Goal: Task Accomplishment & Management: Use online tool/utility

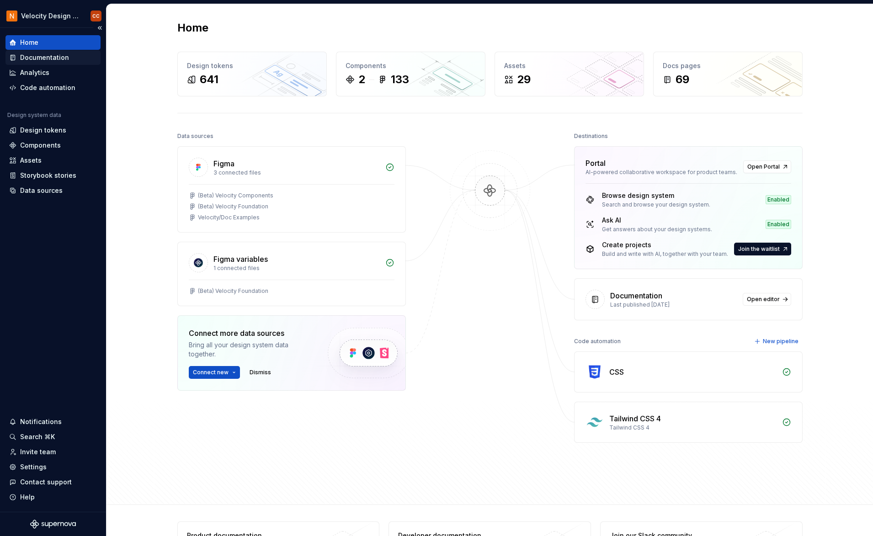
click at [55, 58] on div "Documentation" at bounding box center [44, 57] width 49 height 9
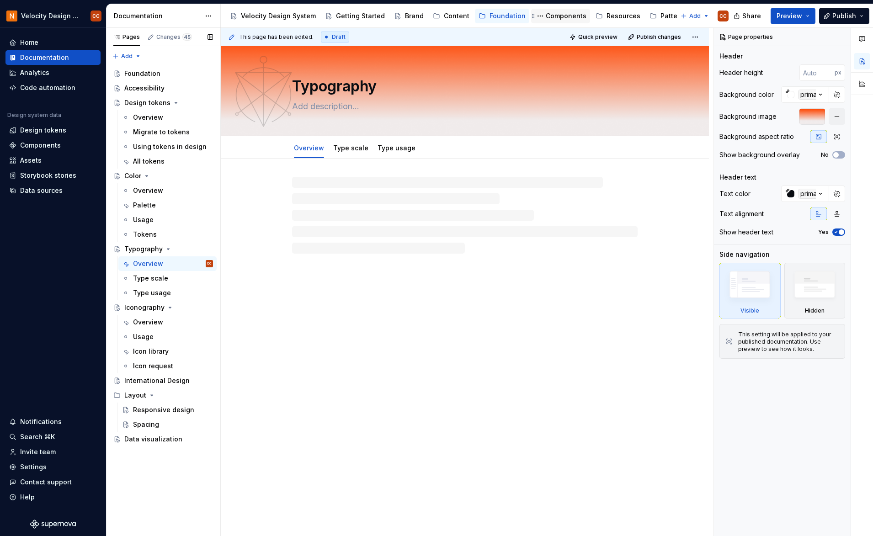
drag, startPoint x: 553, startPoint y: 16, endPoint x: 548, endPoint y: 22, distance: 6.9
click at [553, 16] on div "Components" at bounding box center [566, 15] width 41 height 9
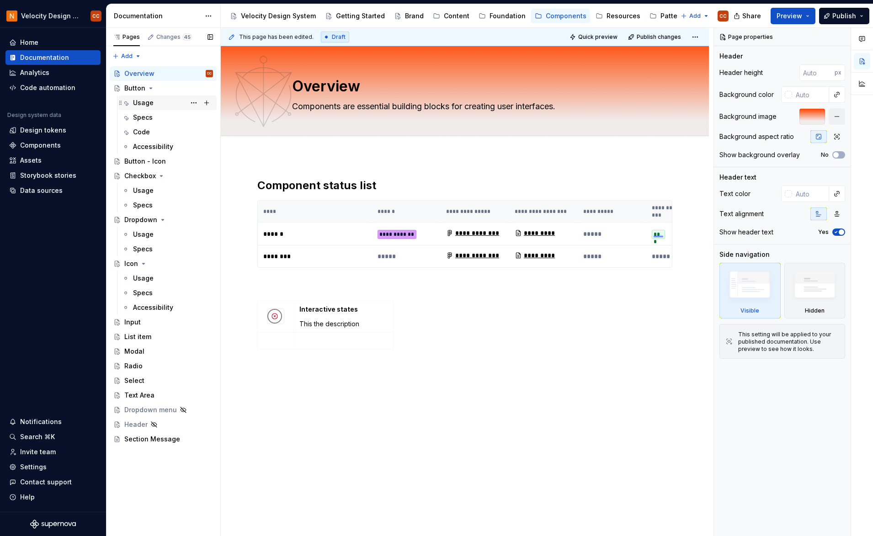
click at [139, 108] on div "Usage" at bounding box center [173, 102] width 80 height 13
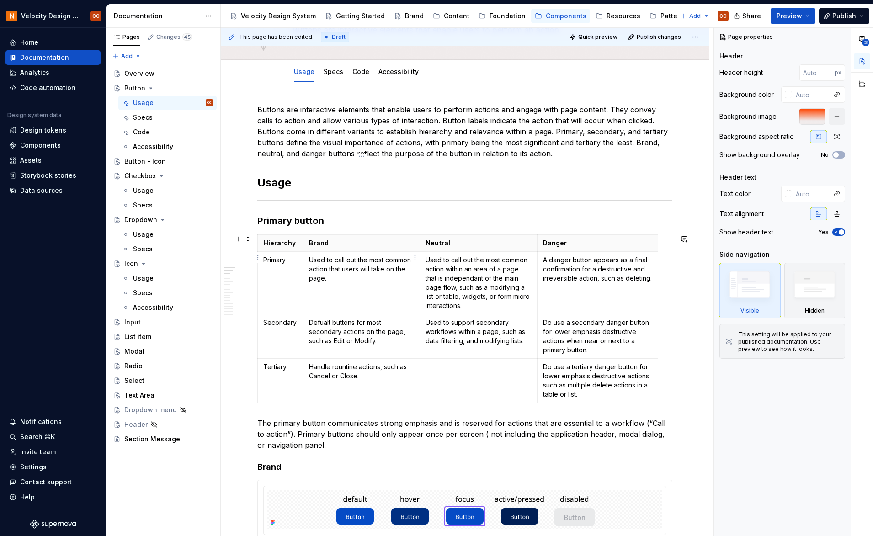
scroll to position [61, 0]
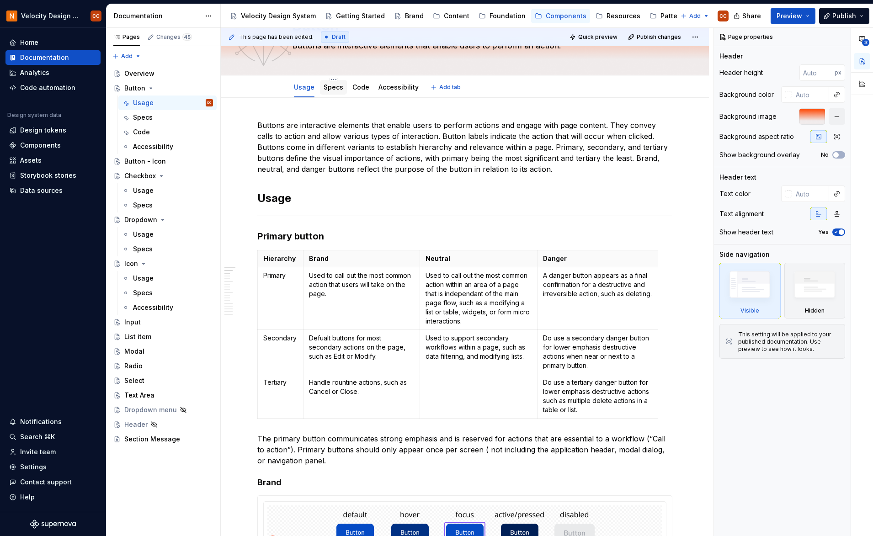
click at [332, 89] on link "Specs" at bounding box center [334, 87] width 20 height 8
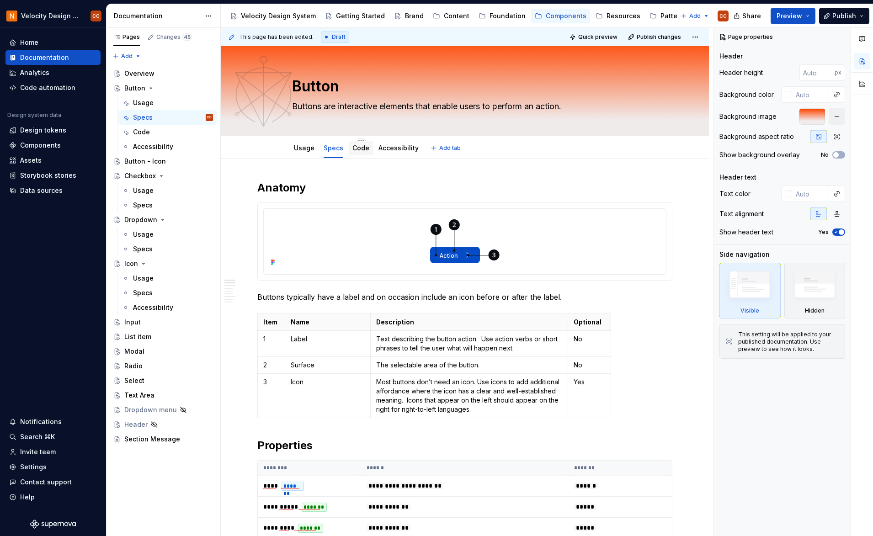
click at [357, 149] on link "Code" at bounding box center [360, 148] width 17 height 8
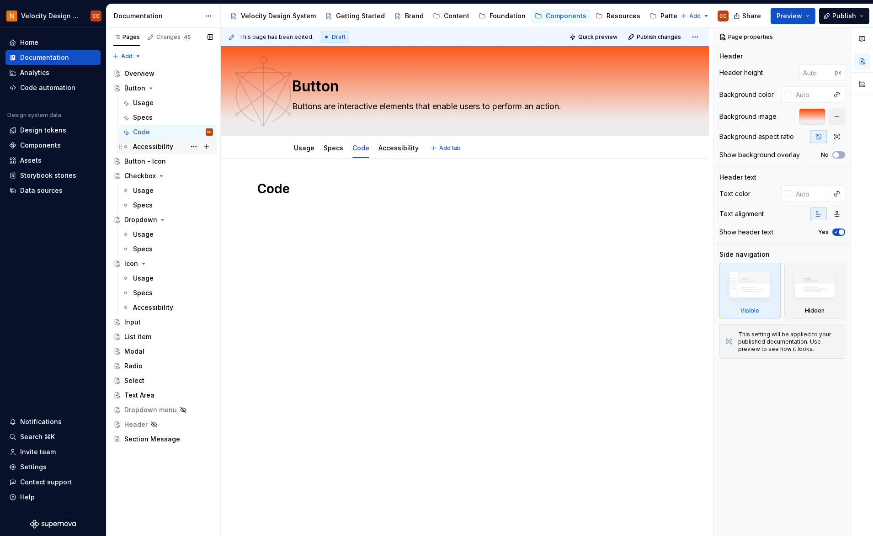
type textarea "*"
click at [43, 134] on div "Design tokens" at bounding box center [43, 130] width 46 height 9
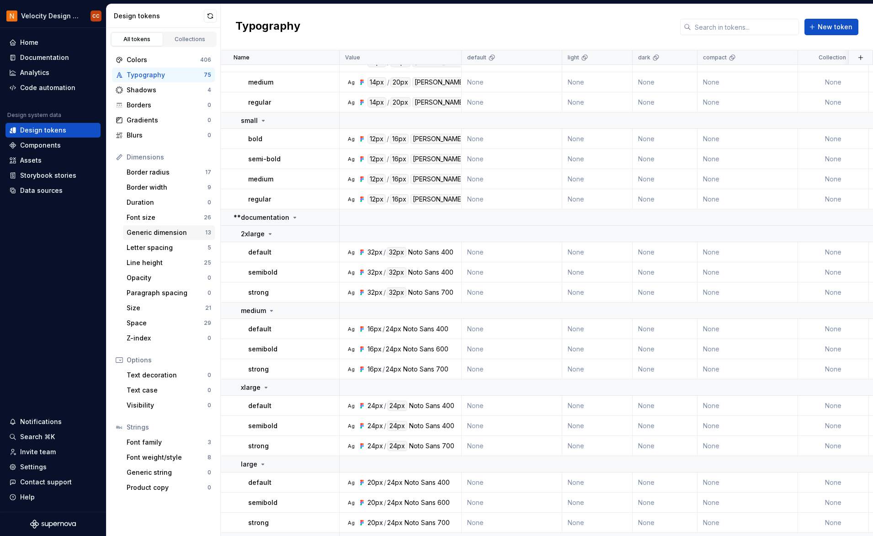
scroll to position [305, 0]
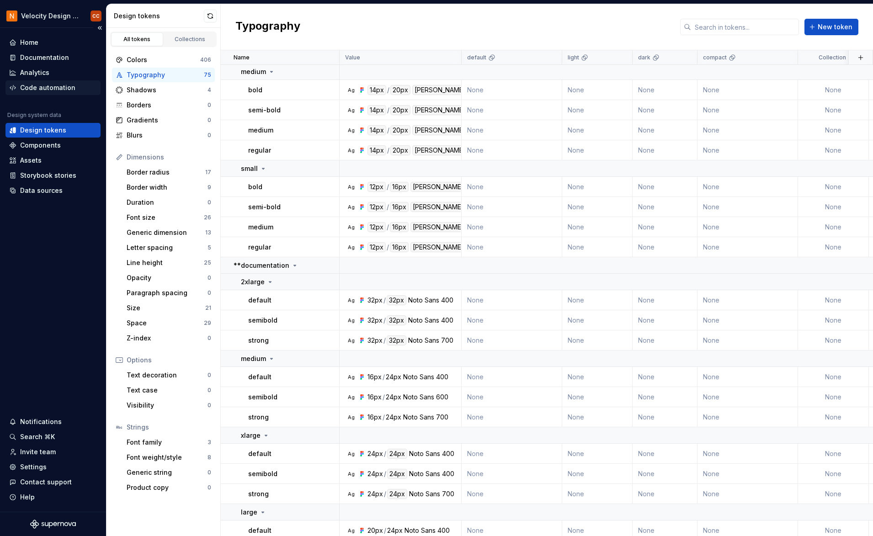
click at [48, 88] on div "Code automation" at bounding box center [47, 87] width 55 height 9
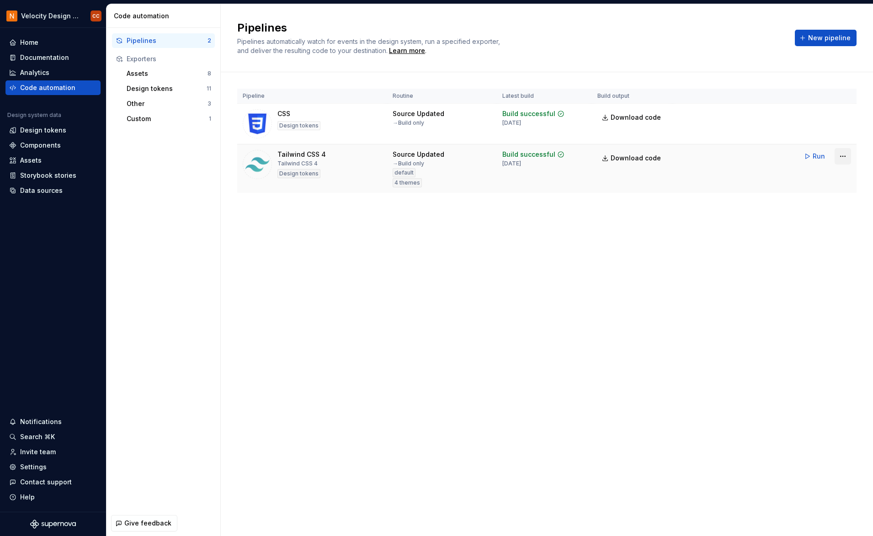
click at [843, 156] on html "Velocity Design System by NAVEX CC Home Documentation Analytics Code automation…" at bounding box center [436, 268] width 873 height 536
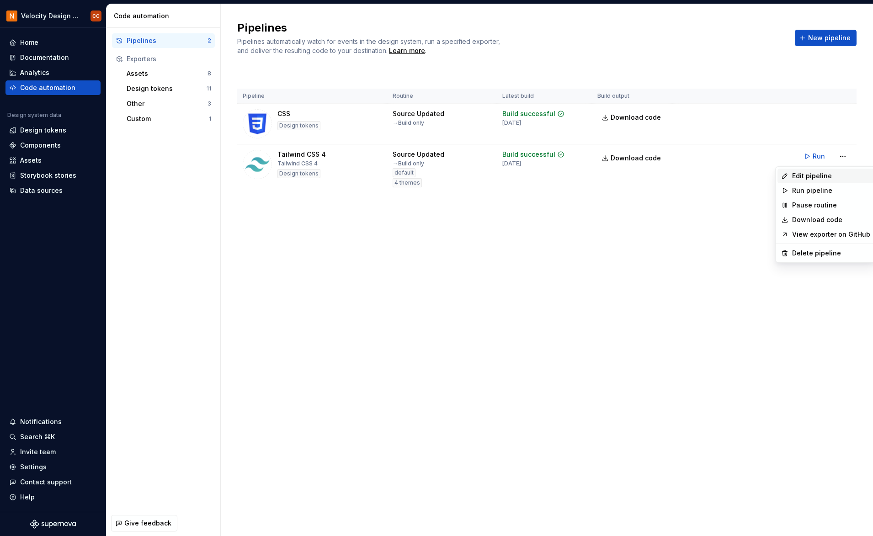
click at [822, 175] on div "Edit pipeline" at bounding box center [831, 175] width 78 height 9
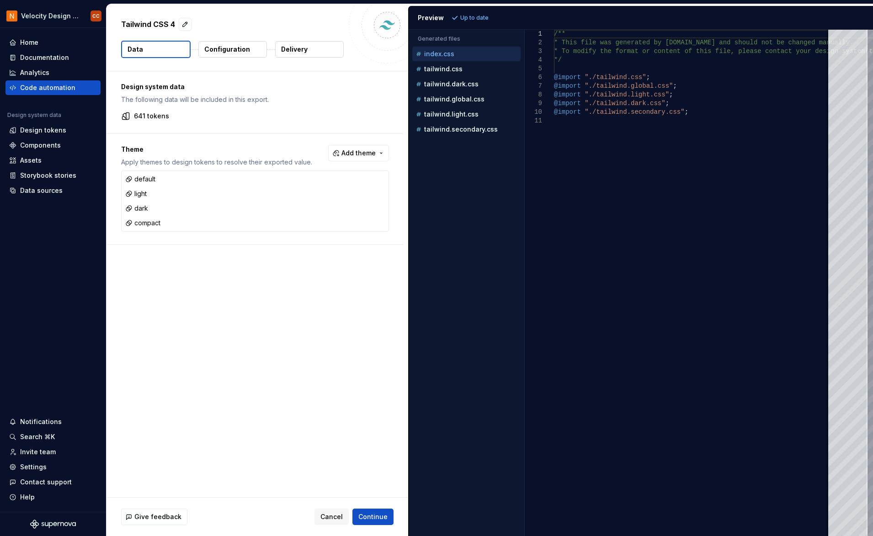
click at [302, 52] on p "Delivery" at bounding box center [294, 49] width 27 height 9
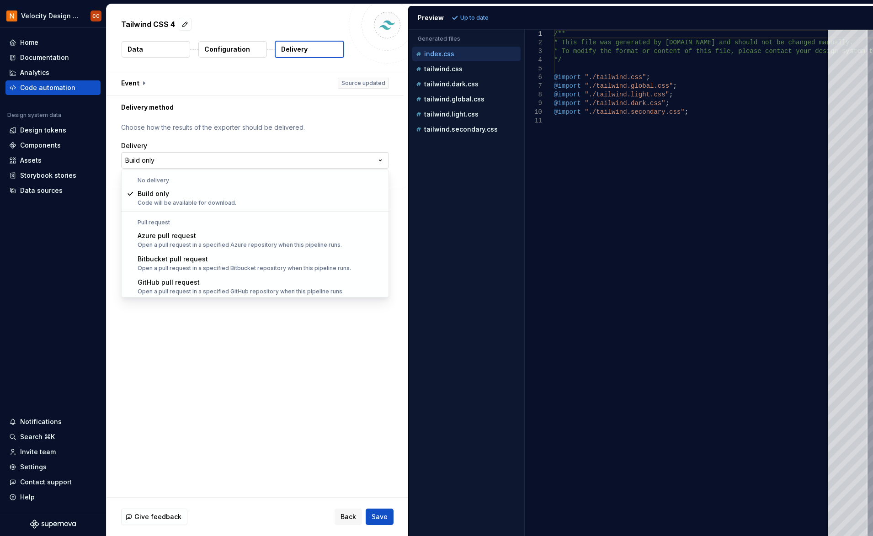
click at [383, 159] on html "**********" at bounding box center [436, 268] width 873 height 536
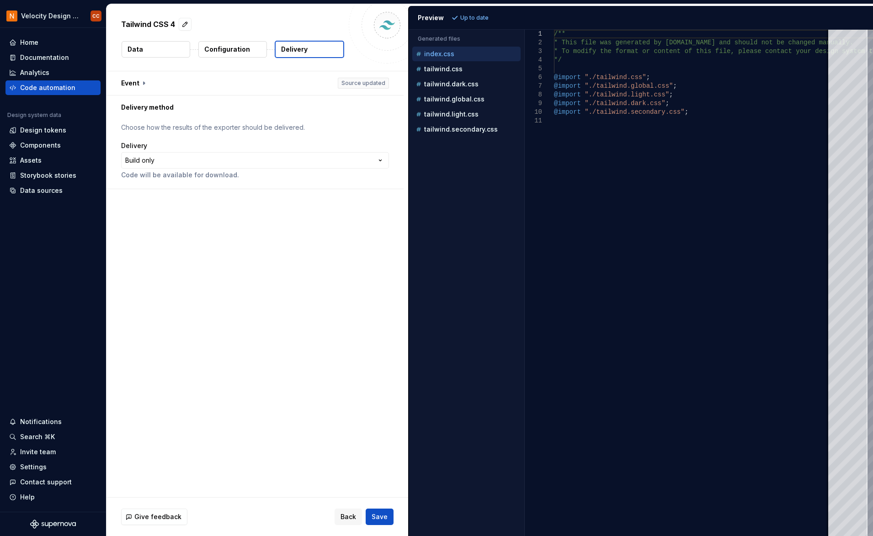
click at [192, 315] on html "**********" at bounding box center [436, 268] width 873 height 536
click at [681, 11] on div "Preview Up to date" at bounding box center [641, 18] width 464 height 24
click at [445, 83] on p "tailwind.dark.css" at bounding box center [451, 83] width 54 height 7
type textarea "**********"
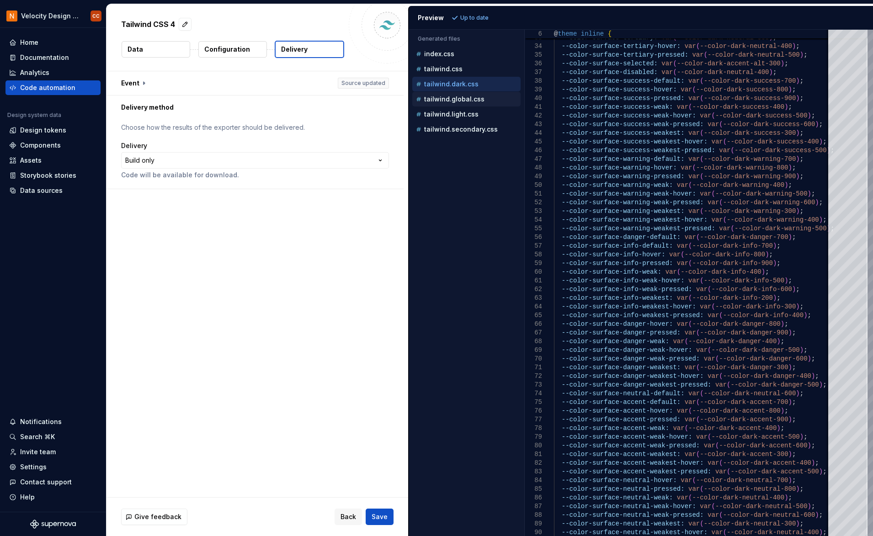
click at [473, 102] on p "tailwind.global.css" at bounding box center [454, 99] width 60 height 7
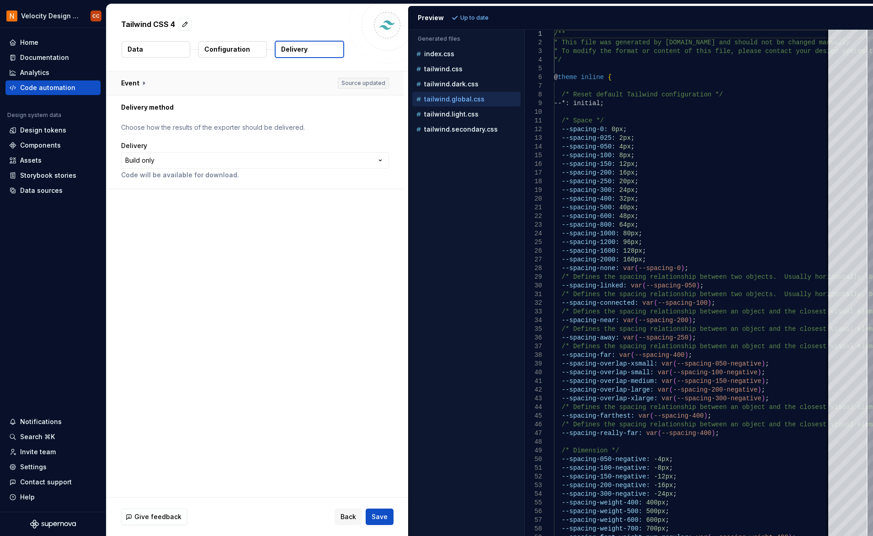
click at [142, 85] on button "button" at bounding box center [254, 83] width 297 height 24
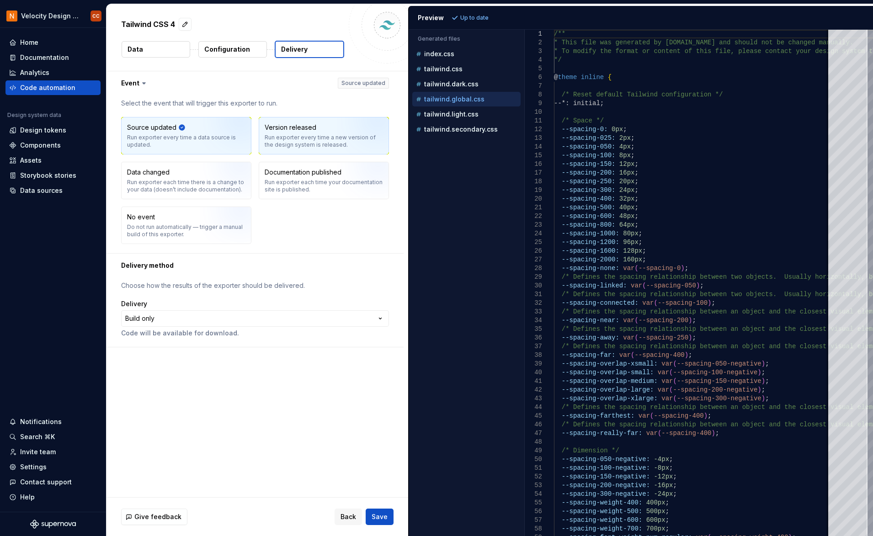
click at [345, 146] on img "button" at bounding box center [366, 138] width 58 height 61
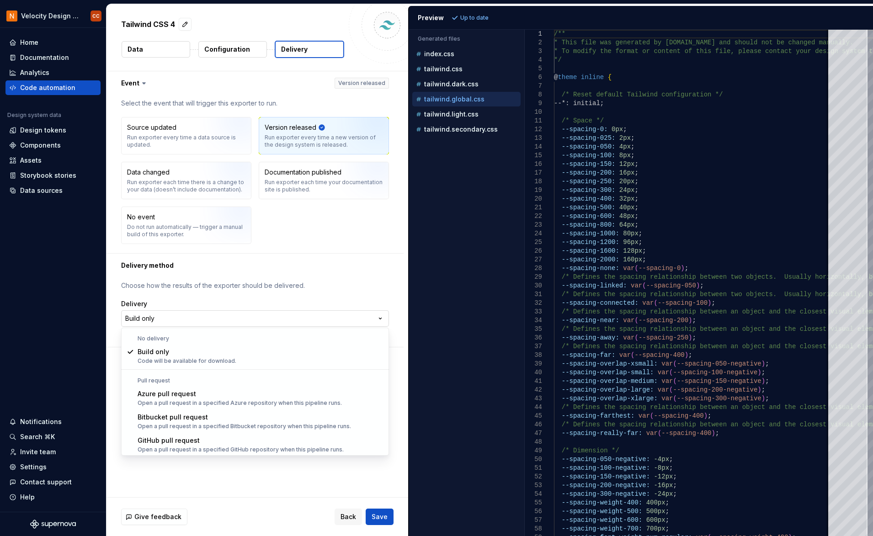
click at [380, 322] on html "**********" at bounding box center [436, 268] width 873 height 536
click at [383, 324] on html "**********" at bounding box center [436, 268] width 873 height 536
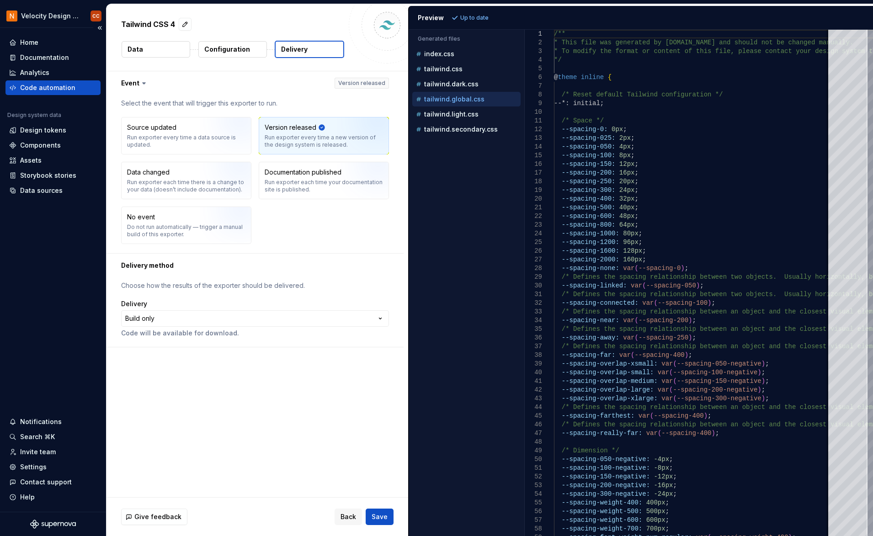
click at [58, 275] on div "Home Documentation Analytics Code automation Design system data Design tokens C…" at bounding box center [53, 270] width 106 height 484
click at [54, 89] on div "Code automation" at bounding box center [47, 87] width 55 height 9
